Goal: Transaction & Acquisition: Purchase product/service

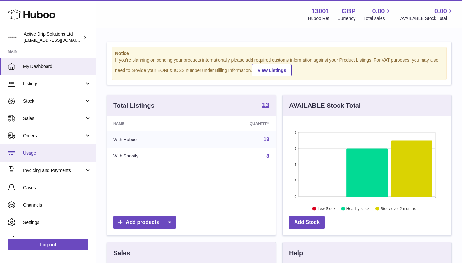
scroll to position [100, 169]
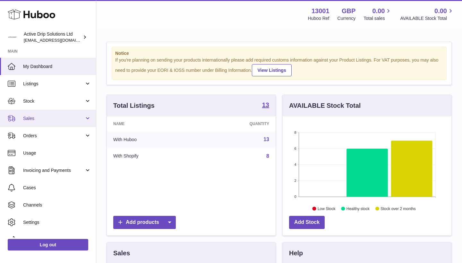
click at [46, 114] on link "Sales" at bounding box center [48, 118] width 96 height 17
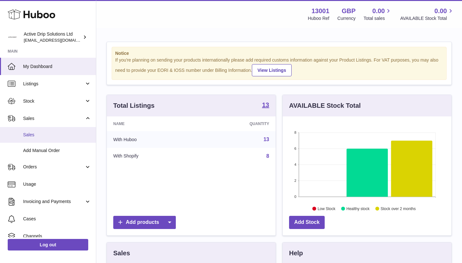
click at [45, 134] on span "Sales" at bounding box center [57, 135] width 68 height 6
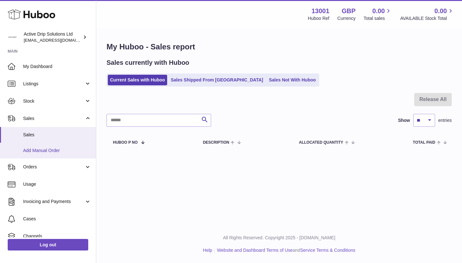
click at [46, 149] on span "Add Manual Order" at bounding box center [57, 151] width 68 height 6
click at [33, 149] on span "Add Manual Order" at bounding box center [57, 151] width 68 height 6
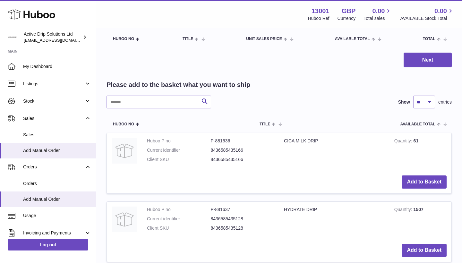
scroll to position [67, 0]
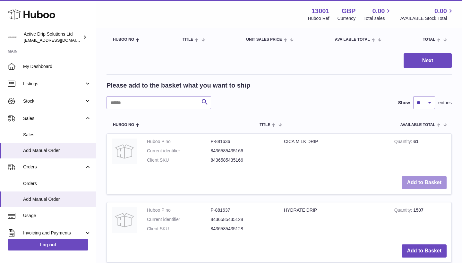
click at [426, 179] on button "Add to Basket" at bounding box center [424, 182] width 45 height 13
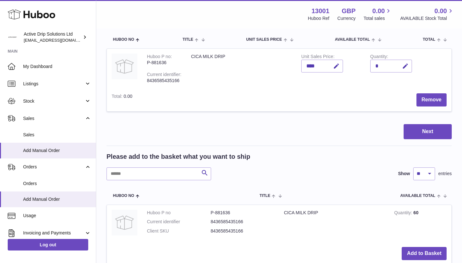
click at [380, 66] on div "*" at bounding box center [391, 66] width 42 height 13
click at [416, 67] on td "Quantity *" at bounding box center [400, 69] width 69 height 40
click at [409, 67] on button "button" at bounding box center [404, 66] width 15 height 13
type input "*"
click at [406, 64] on icon "submit" at bounding box center [406, 66] width 6 height 6
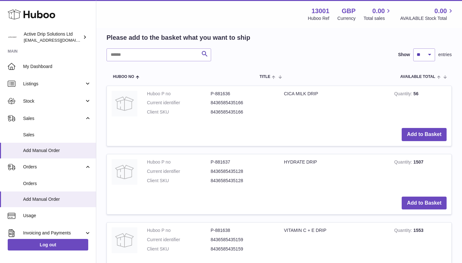
scroll to position [187, 0]
click at [428, 196] on button "Add to Basket" at bounding box center [424, 202] width 45 height 13
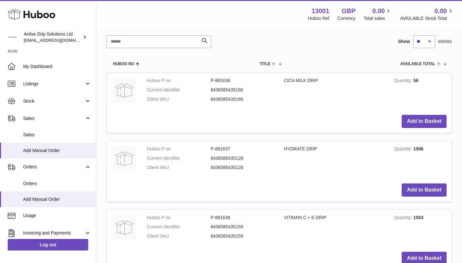
scroll to position [316, 0]
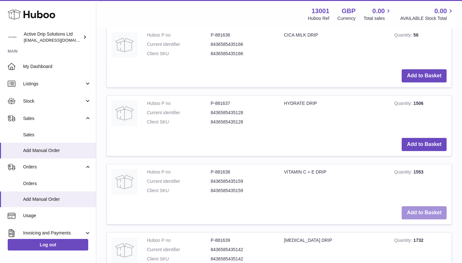
click at [429, 206] on button "Add to Basket" at bounding box center [424, 212] width 45 height 13
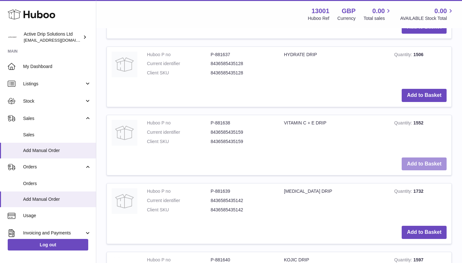
scroll to position [510, 0]
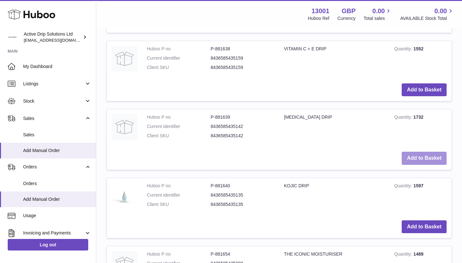
click at [425, 152] on button "Add to Basket" at bounding box center [424, 158] width 45 height 13
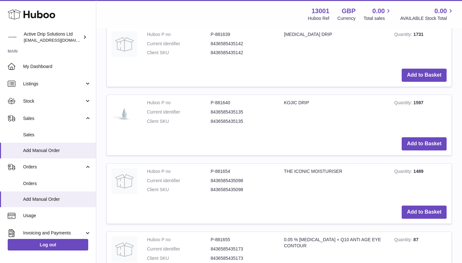
scroll to position [668, 0]
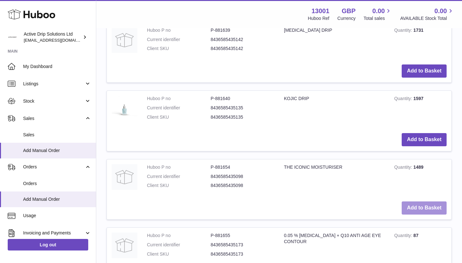
click at [423, 202] on button "Add to Basket" at bounding box center [424, 208] width 45 height 13
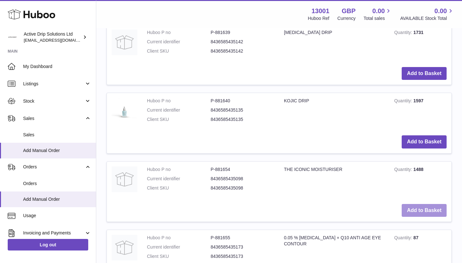
scroll to position [736, 0]
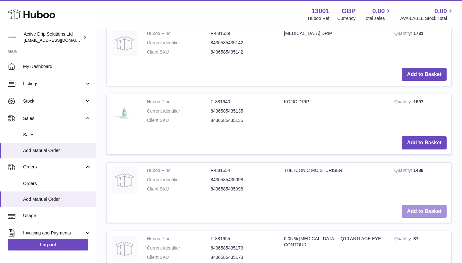
click at [423, 205] on button "Add to Basket" at bounding box center [424, 211] width 45 height 13
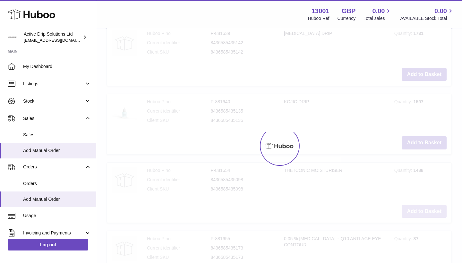
type input "*"
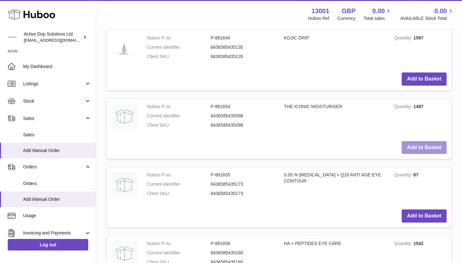
scroll to position [801, 0]
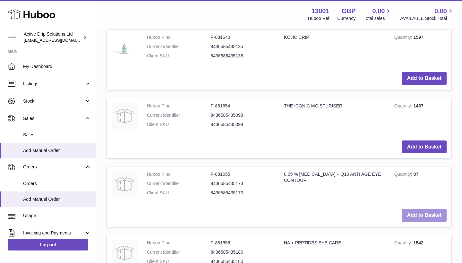
click at [423, 209] on button "Add to Basket" at bounding box center [424, 215] width 45 height 13
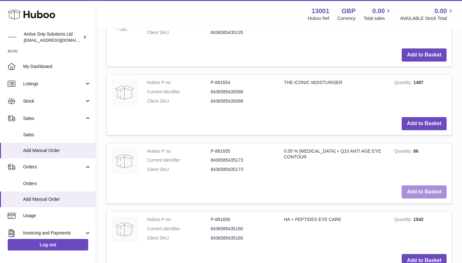
scroll to position [896, 0]
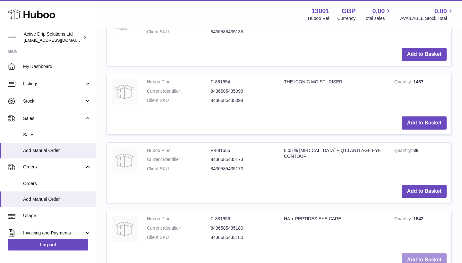
click at [423, 254] on button "Add to Basket" at bounding box center [424, 260] width 45 height 13
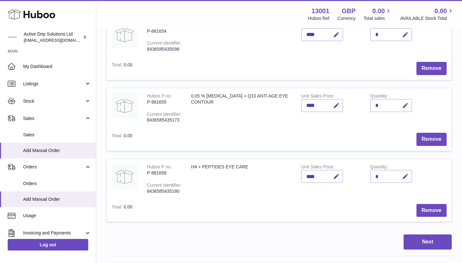
scroll to position [375, 0]
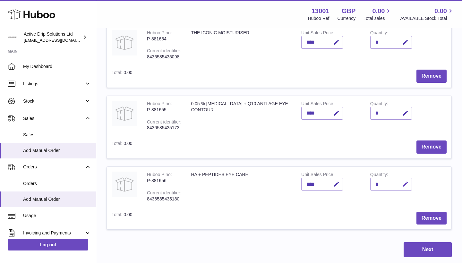
click at [405, 181] on icon "button" at bounding box center [405, 184] width 7 height 7
click at [412, 178] on input "*" at bounding box center [391, 184] width 42 height 13
type input "*"
click at [408, 181] on icon "submit" at bounding box center [406, 184] width 6 height 6
click at [403, 110] on icon "button" at bounding box center [405, 113] width 7 height 7
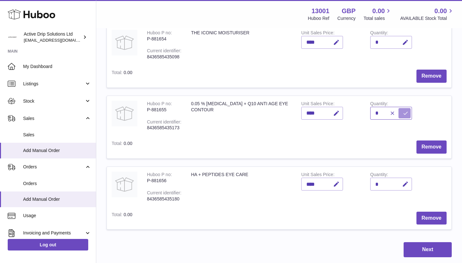
type input "*"
click at [407, 108] on button "submit" at bounding box center [405, 113] width 12 height 10
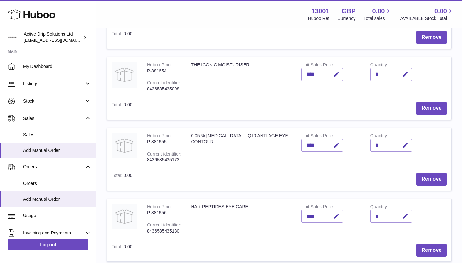
scroll to position [340, 0]
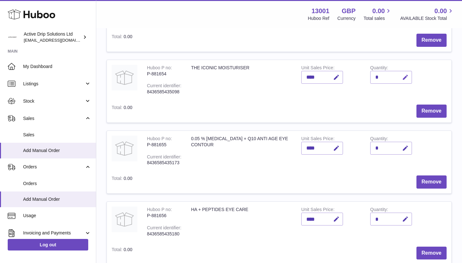
click at [407, 74] on icon "button" at bounding box center [405, 77] width 7 height 7
type input "*"
click at [406, 74] on icon "submit" at bounding box center [406, 77] width 6 height 6
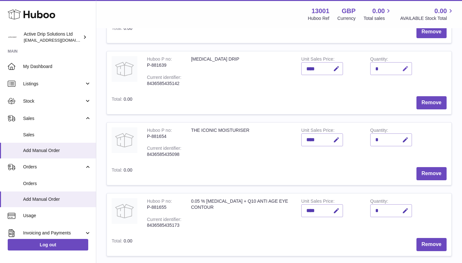
scroll to position [277, 0]
click at [411, 64] on button "button" at bounding box center [404, 68] width 15 height 13
type input "*"
click at [404, 66] on icon "submit" at bounding box center [406, 69] width 6 height 6
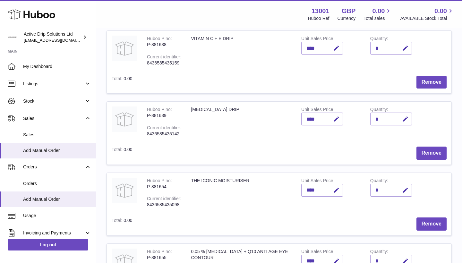
scroll to position [215, 0]
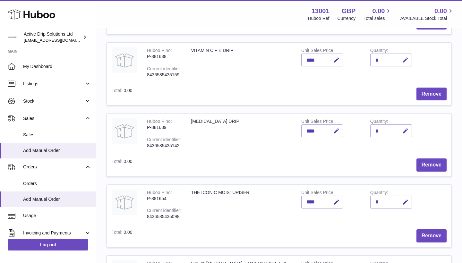
click at [407, 57] on icon "button" at bounding box center [405, 60] width 7 height 7
click at [396, 55] on button "button" at bounding box center [392, 60] width 12 height 10
type input "*"
click at [427, 88] on button "Remove" at bounding box center [432, 94] width 30 height 13
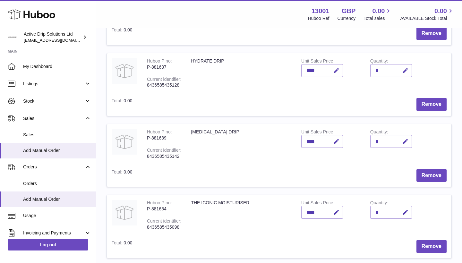
scroll to position [128, 0]
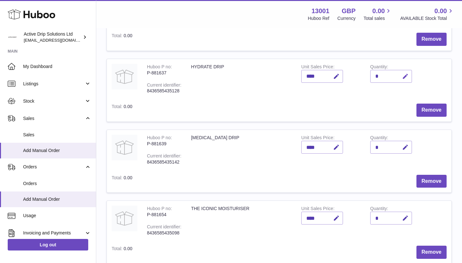
click at [403, 75] on icon "button" at bounding box center [405, 76] width 7 height 7
type input "*"
click at [409, 76] on button "submit" at bounding box center [405, 76] width 12 height 10
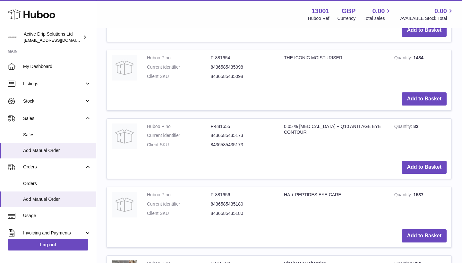
scroll to position [918, 0]
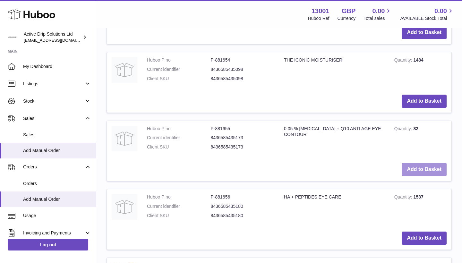
click at [414, 163] on button "Add to Basket" at bounding box center [424, 169] width 45 height 13
type input "*"
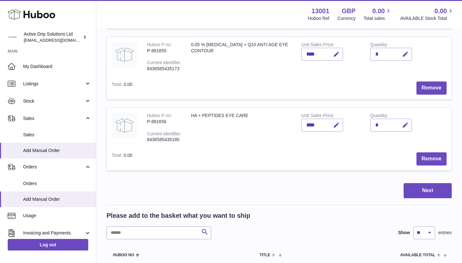
scroll to position [376, 0]
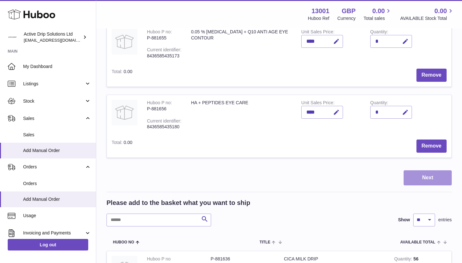
click at [419, 170] on button "Next" at bounding box center [428, 177] width 48 height 15
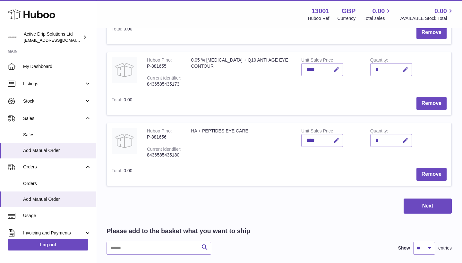
scroll to position [428, 0]
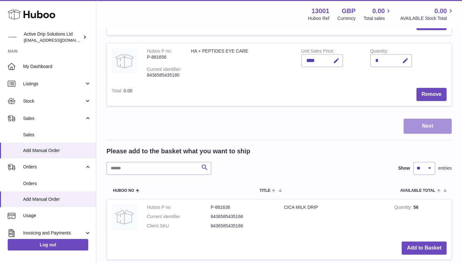
click at [424, 119] on button "Next" at bounding box center [428, 126] width 48 height 15
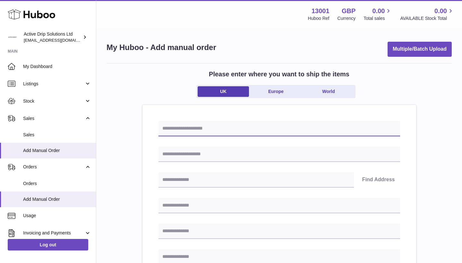
click at [217, 132] on input "text" at bounding box center [280, 128] width 242 height 15
type input "******"
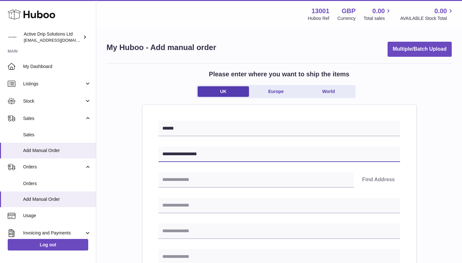
type input "**********"
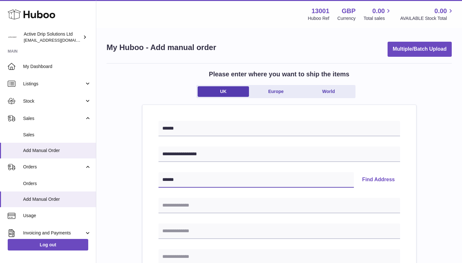
type input "******"
click at [386, 183] on button "Find Address" at bounding box center [378, 179] width 43 height 15
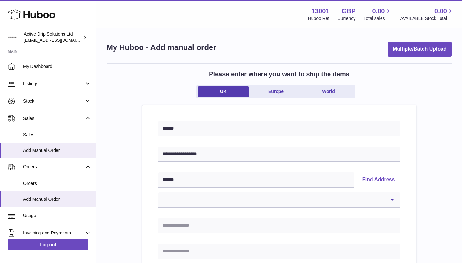
click at [227, 192] on div "**********" at bounding box center [280, 190] width 242 height 36
select select "*"
type input "**********"
type input "******"
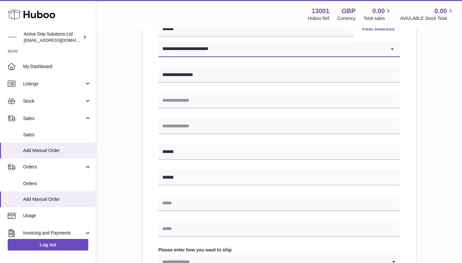
scroll to position [152, 0]
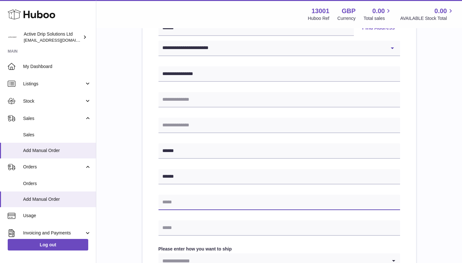
click at [208, 204] on input "text" at bounding box center [280, 202] width 242 height 15
type input "**********"
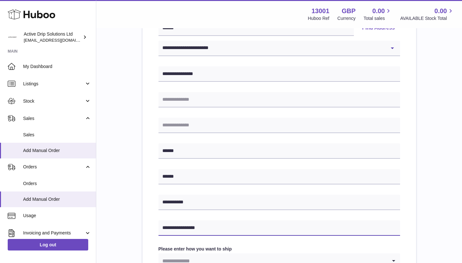
type input "**********"
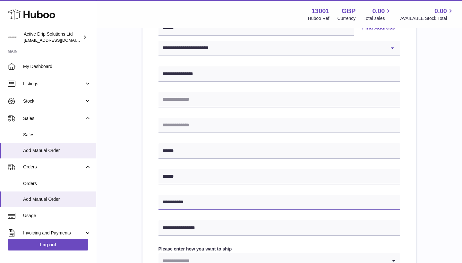
drag, startPoint x: 203, startPoint y: 204, endPoint x: 168, endPoint y: 203, distance: 34.7
click at [168, 203] on input "**********" at bounding box center [280, 202] width 242 height 15
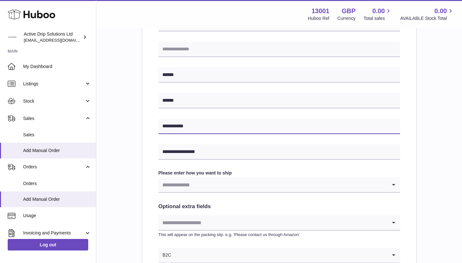
scroll to position [230, 0]
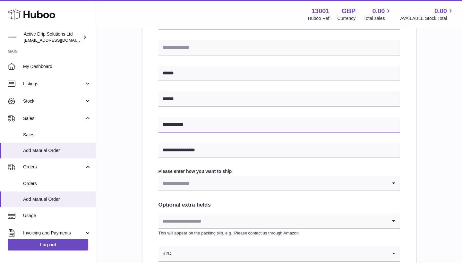
type input "**********"
click at [195, 185] on input "Search for option" at bounding box center [273, 183] width 229 height 15
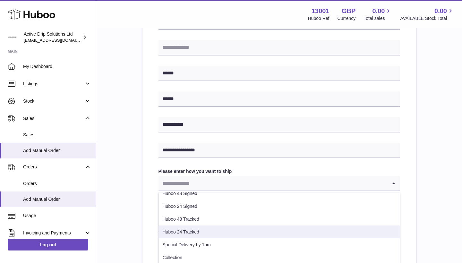
scroll to position [33, 0]
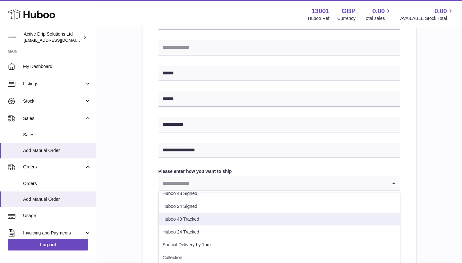
click at [195, 220] on li "Huboo 48 Tracked" at bounding box center [279, 219] width 241 height 13
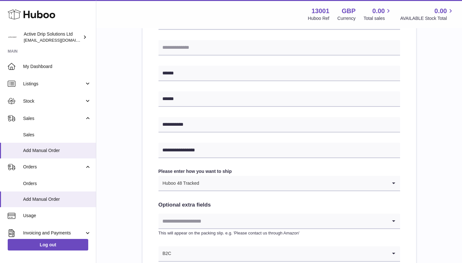
scroll to position [274, 0]
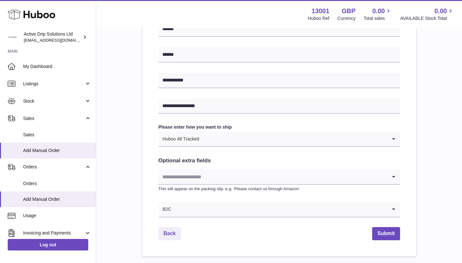
click at [205, 176] on input "Search for option" at bounding box center [273, 177] width 229 height 15
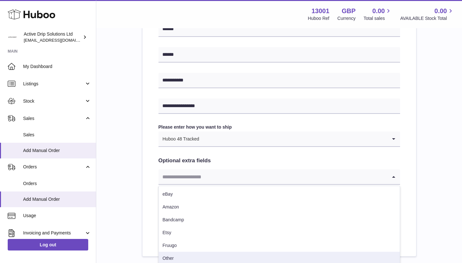
click at [187, 258] on li "Other" at bounding box center [279, 258] width 241 height 13
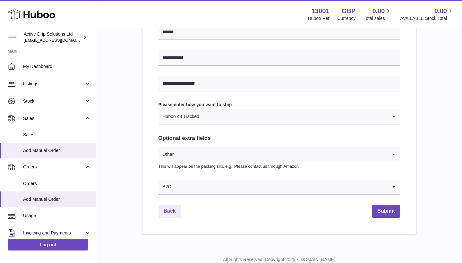
scroll to position [295, 0]
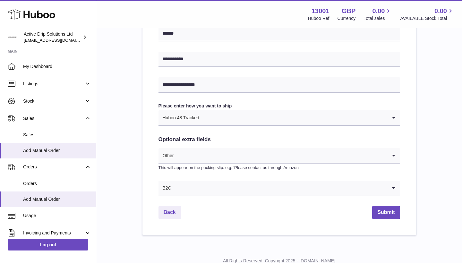
click at [204, 184] on input "Search for option" at bounding box center [280, 188] width 216 height 15
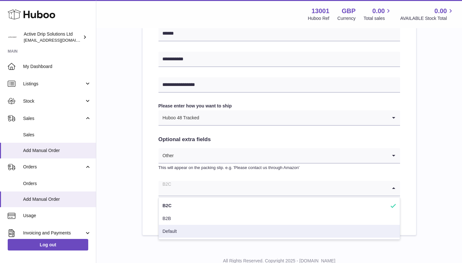
click at [193, 231] on li "Default" at bounding box center [279, 231] width 241 height 13
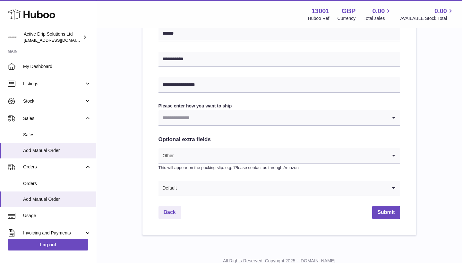
click at [239, 116] on input "Search for option" at bounding box center [273, 117] width 229 height 15
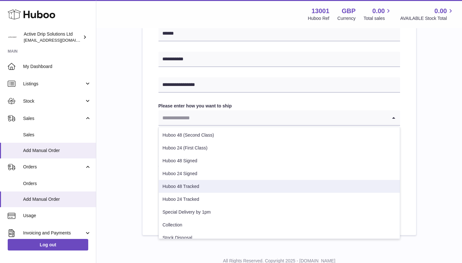
click at [228, 188] on li "Huboo 48 Tracked" at bounding box center [279, 186] width 241 height 13
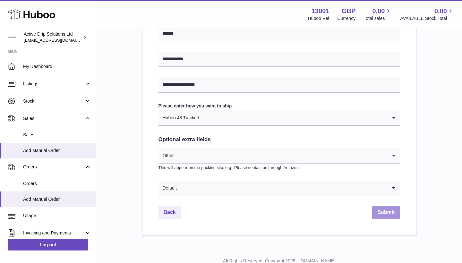
click at [386, 215] on button "Submit" at bounding box center [386, 212] width 28 height 13
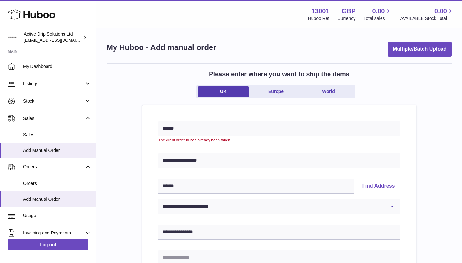
scroll to position [0, 0]
click at [198, 124] on input "******" at bounding box center [280, 128] width 242 height 15
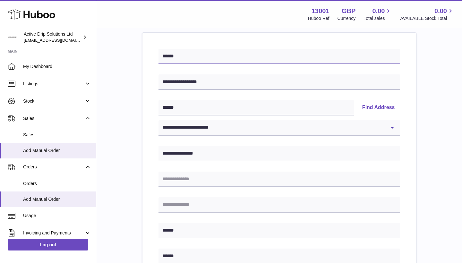
scroll to position [81, 0]
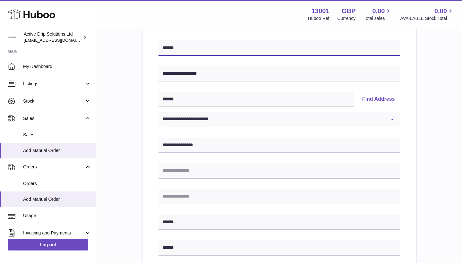
type input "******"
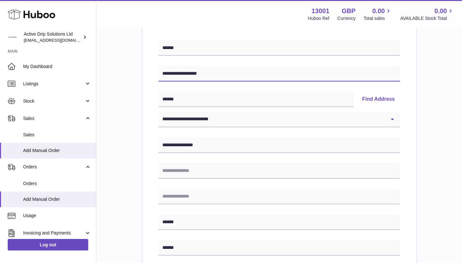
click at [164, 73] on input "**********" at bounding box center [280, 73] width 242 height 15
click at [181, 73] on input "**********" at bounding box center [280, 73] width 242 height 15
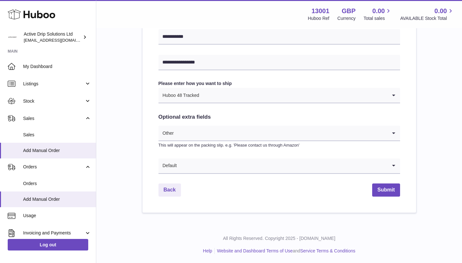
scroll to position [316, 0]
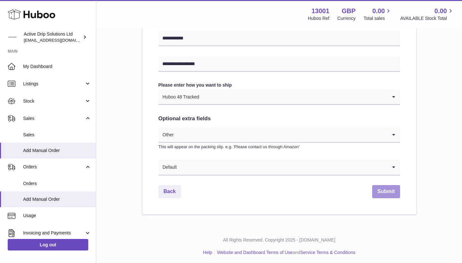
type input "**********"
click at [391, 193] on button "Submit" at bounding box center [386, 191] width 28 height 13
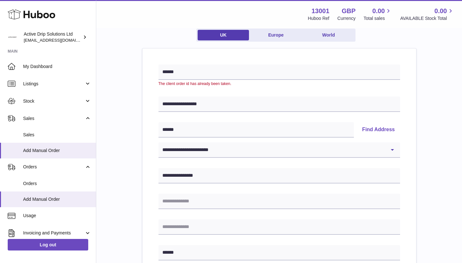
scroll to position [56, 0]
click at [208, 75] on input "******" at bounding box center [280, 72] width 242 height 15
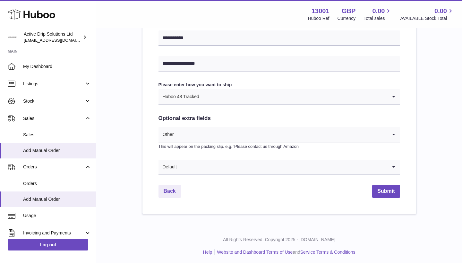
scroll to position [316, 0]
type input "**********"
click at [388, 182] on div "**********" at bounding box center [280, 1] width 274 height 425
click at [388, 186] on button "Submit" at bounding box center [386, 191] width 28 height 13
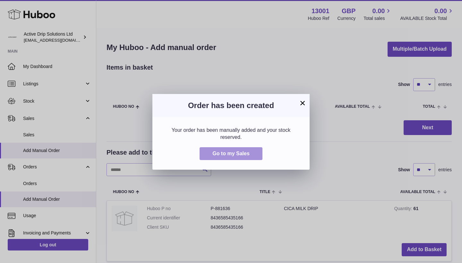
click at [226, 157] on button "Go to my Sales" at bounding box center [231, 153] width 63 height 13
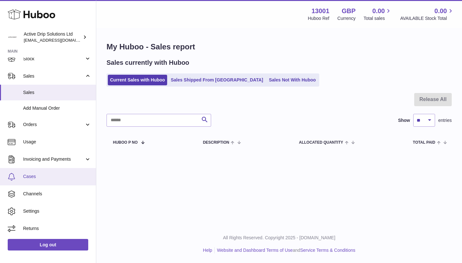
scroll to position [42, 0]
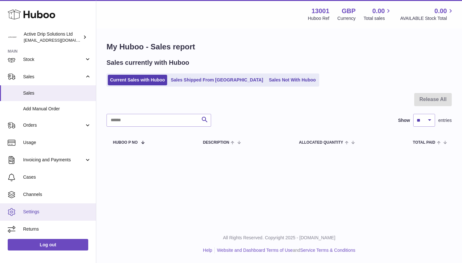
click at [47, 216] on link "Settings" at bounding box center [48, 212] width 96 height 17
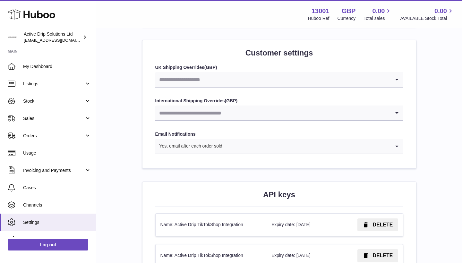
scroll to position [632, 0]
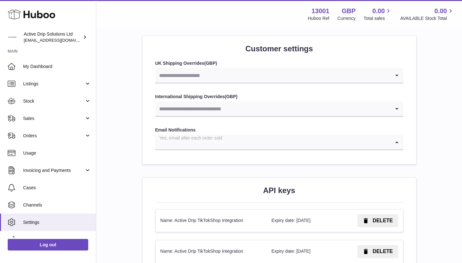
click at [233, 135] on input "Search for option" at bounding box center [272, 142] width 235 height 15
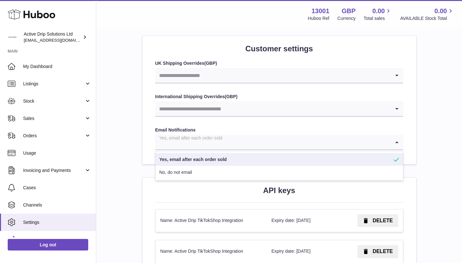
click at [233, 135] on input "Search for option" at bounding box center [272, 142] width 235 height 15
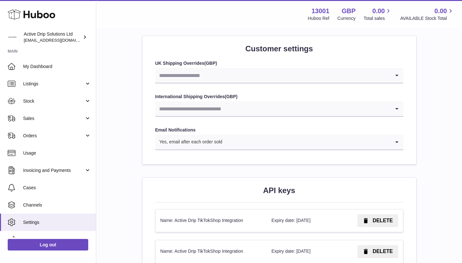
click at [228, 186] on h2 "API keys" at bounding box center [279, 191] width 248 height 10
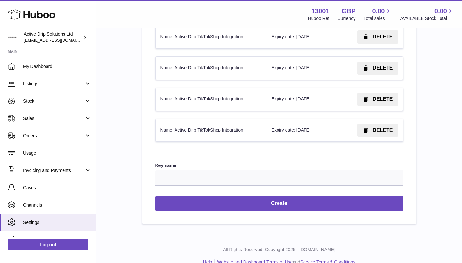
scroll to position [877, 0]
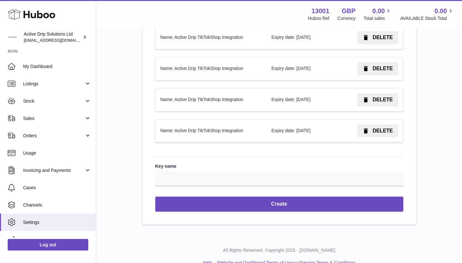
click at [373, 125] on button "DELETE" at bounding box center [378, 131] width 41 height 13
click at [372, 125] on button "Confirm" at bounding box center [378, 131] width 40 height 13
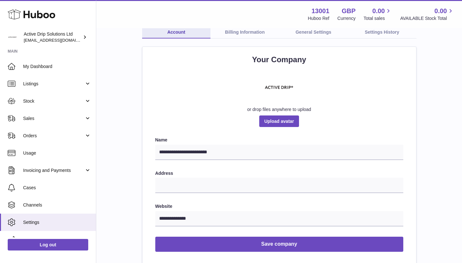
scroll to position [0, 0]
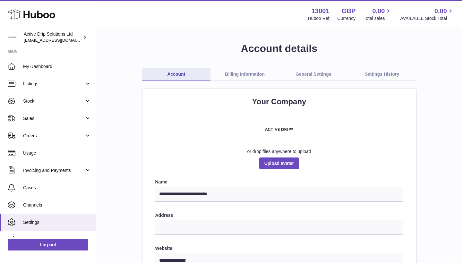
click at [253, 75] on link "Billing Information" at bounding box center [245, 74] width 69 height 12
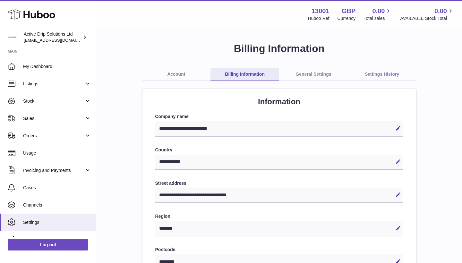
select select "**"
click at [303, 74] on link "General Settings" at bounding box center [313, 74] width 69 height 12
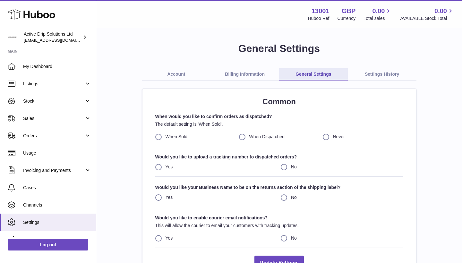
click at [242, 135] on label "When Dispatched" at bounding box center [279, 137] width 81 height 6
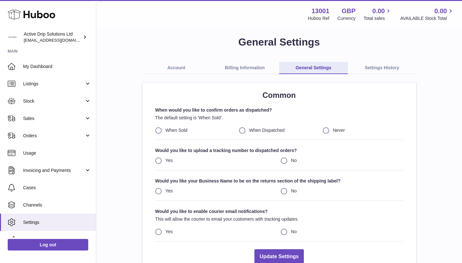
scroll to position [8, 0]
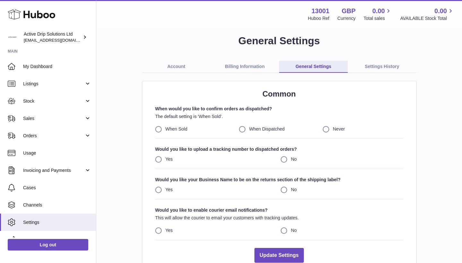
click at [159, 127] on label "When Sold" at bounding box center [195, 129] width 81 height 6
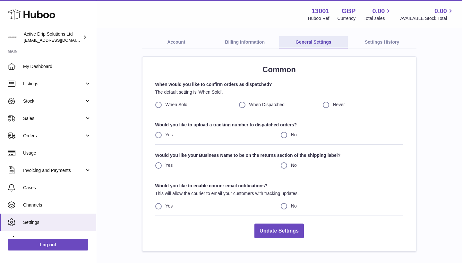
scroll to position [31, 0]
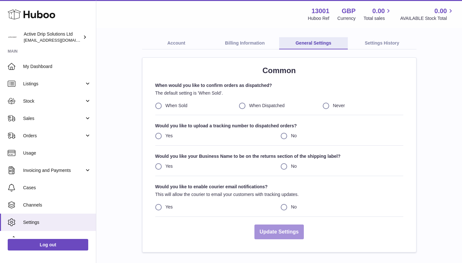
click at [277, 232] on button "Update Settings" at bounding box center [279, 232] width 49 height 15
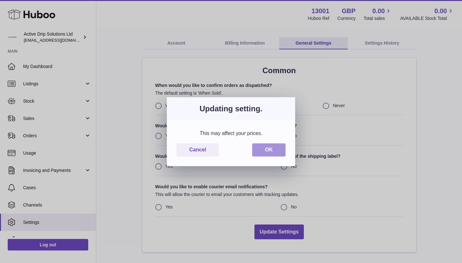
click at [275, 149] on button "OK" at bounding box center [268, 150] width 33 height 13
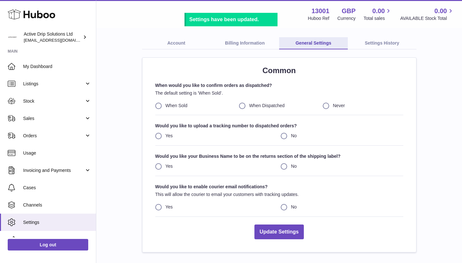
click at [375, 46] on link "Settings History" at bounding box center [382, 43] width 69 height 12
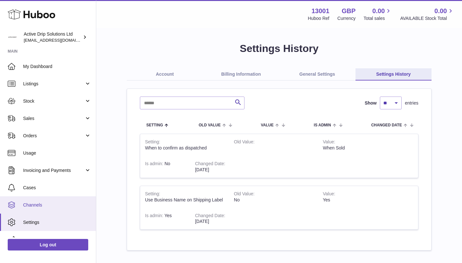
click at [52, 205] on span "Channels" at bounding box center [57, 205] width 68 height 6
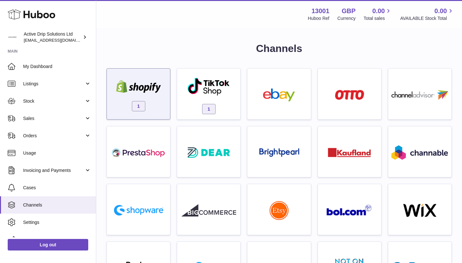
click at [151, 102] on div "1" at bounding box center [138, 95] width 57 height 41
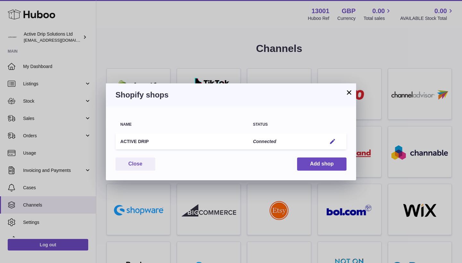
click at [349, 93] on button "×" at bounding box center [349, 93] width 8 height 8
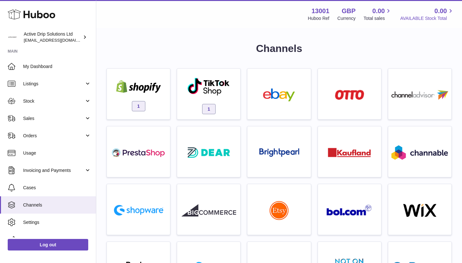
click at [428, 14] on link "0.00 AVAILABLE Stock Total" at bounding box center [427, 14] width 54 height 15
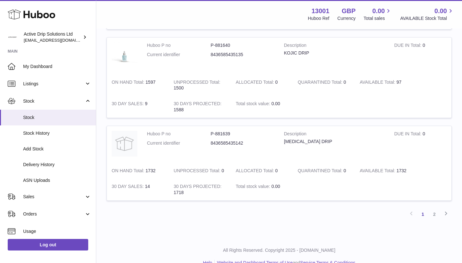
scroll to position [765, 0]
click at [47, 179] on span "ASN Uploads" at bounding box center [57, 181] width 68 height 6
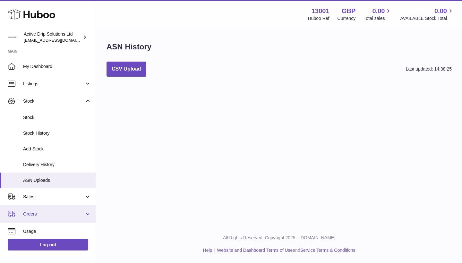
click at [29, 211] on span "Orders" at bounding box center [53, 214] width 61 height 6
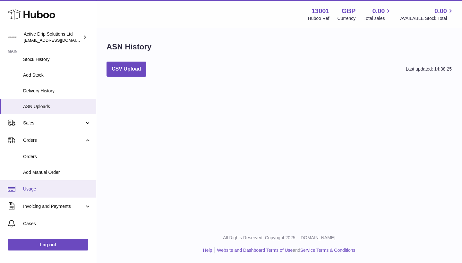
scroll to position [74, 0]
click at [43, 188] on span "Usage" at bounding box center [57, 189] width 68 height 6
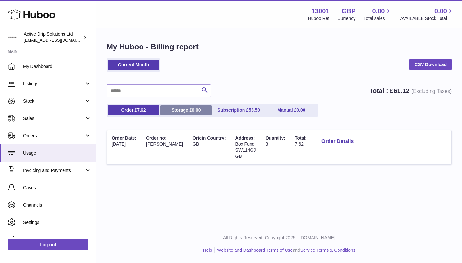
click at [178, 107] on link "Storage £ 0.00" at bounding box center [186, 110] width 51 height 11
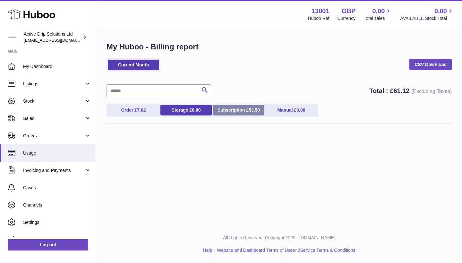
click at [222, 109] on link "Subscription £ 53.50" at bounding box center [238, 110] width 51 height 11
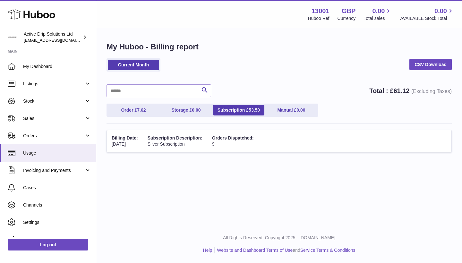
click at [290, 104] on ul "Order £ 7.62 Storage £ 0.00 Subscription £ 53.50 Manual £ 0.00" at bounding box center [213, 110] width 212 height 13
click at [290, 112] on link "Manual £ 0.00" at bounding box center [291, 110] width 51 height 11
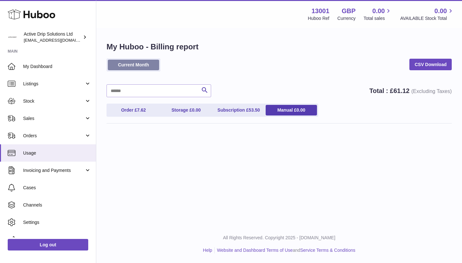
click at [152, 67] on link "Current Month" at bounding box center [133, 65] width 51 height 11
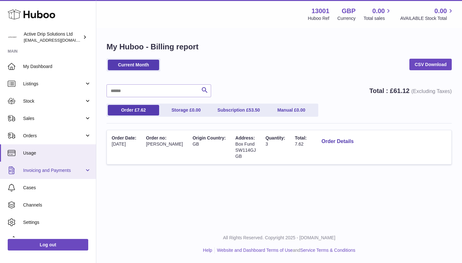
click at [79, 167] on link "Invoicing and Payments" at bounding box center [48, 170] width 96 height 17
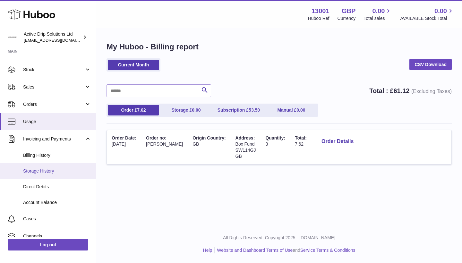
scroll to position [33, 0]
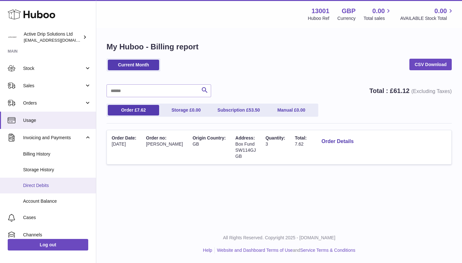
click at [66, 187] on link "Direct Debits" at bounding box center [48, 186] width 96 height 16
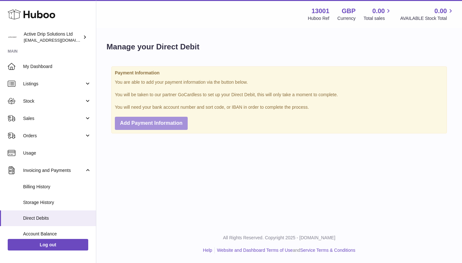
click at [149, 124] on span "Add Payment Information" at bounding box center [151, 122] width 63 height 5
